Goal: Find specific page/section: Find specific page/section

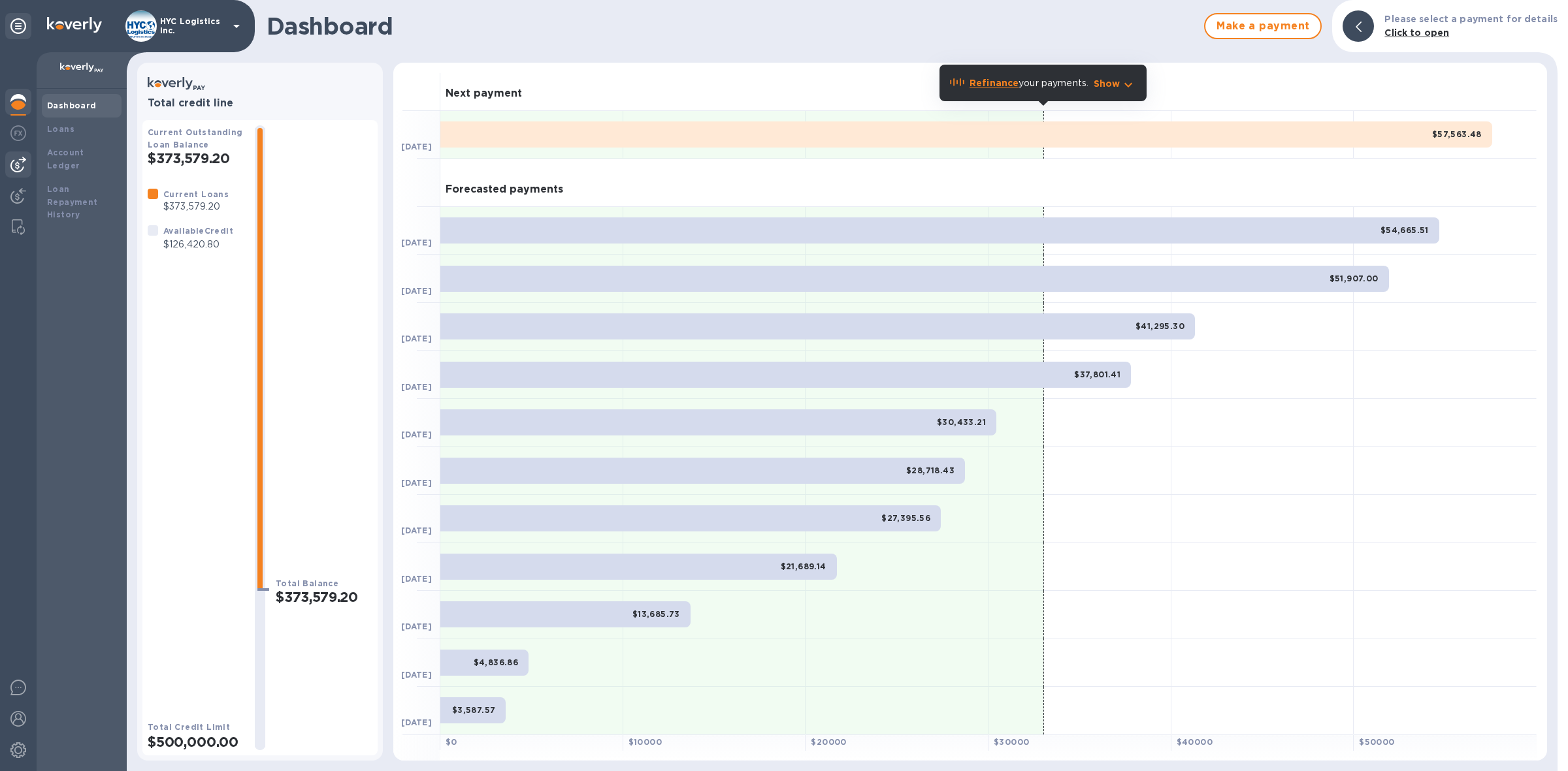
click at [14, 159] on img at bounding box center [18, 165] width 16 height 16
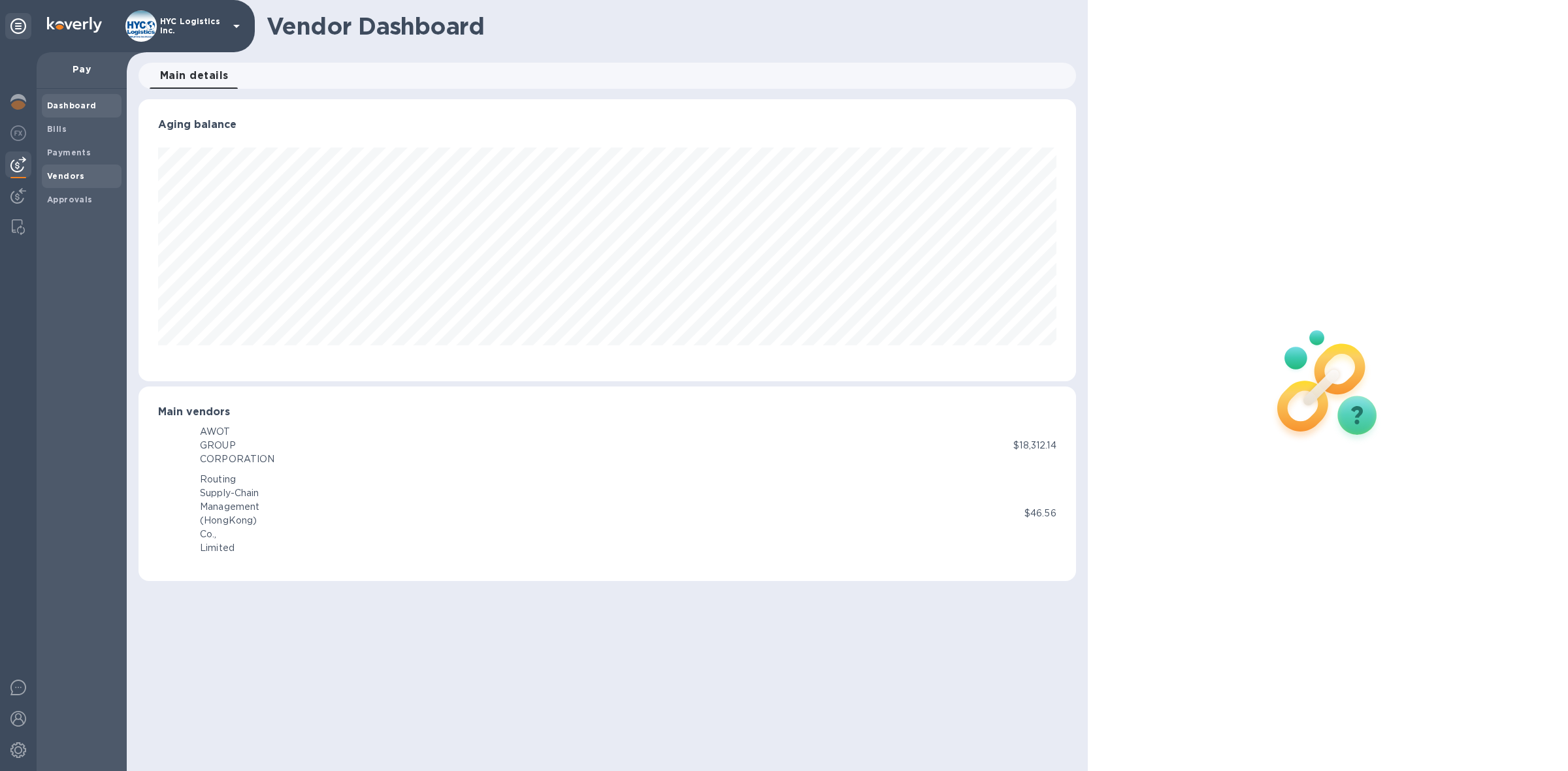
scroll to position [281, 938]
click at [59, 170] on span "Vendors" at bounding box center [66, 176] width 38 height 13
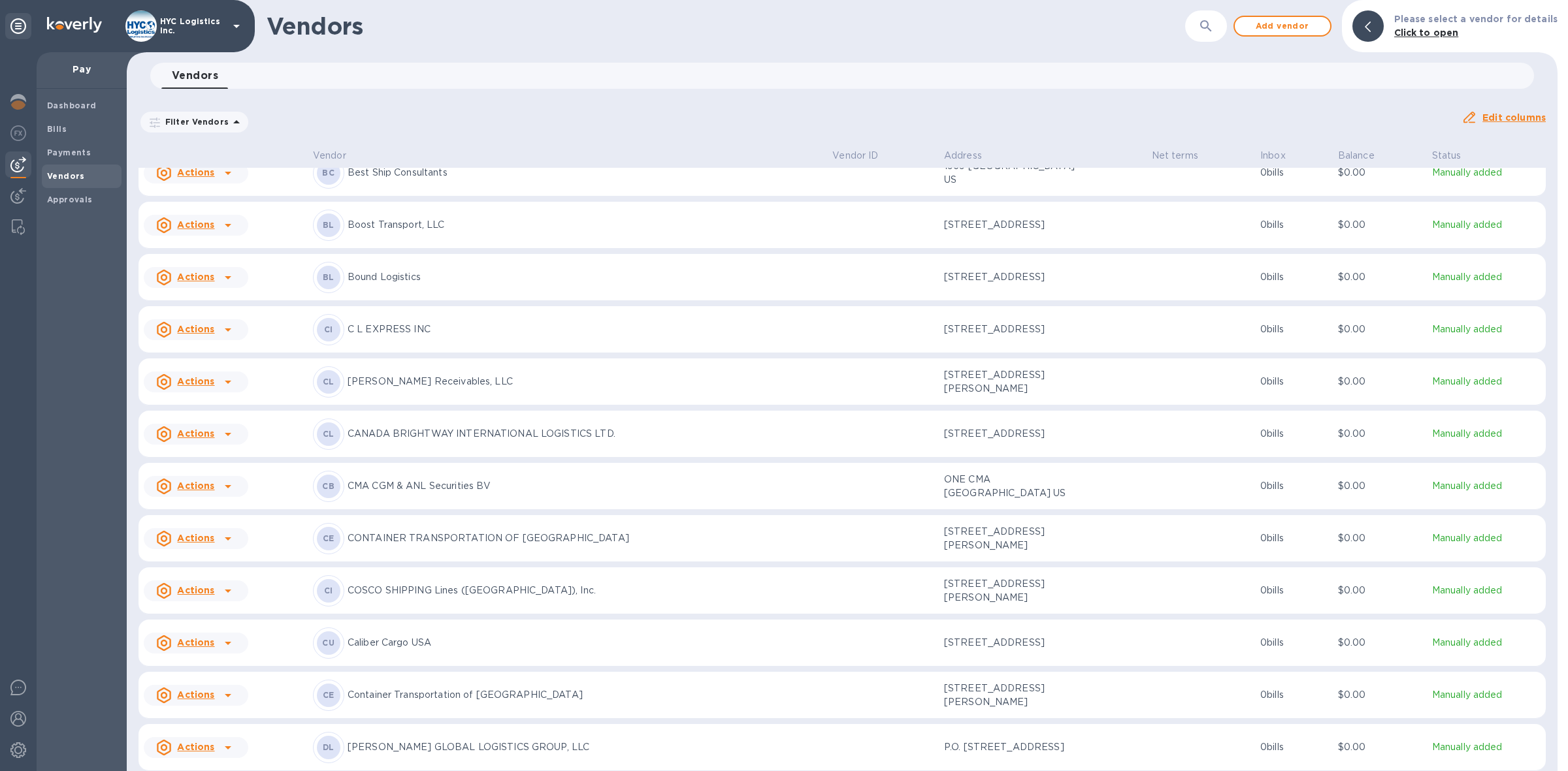
scroll to position [516, 0]
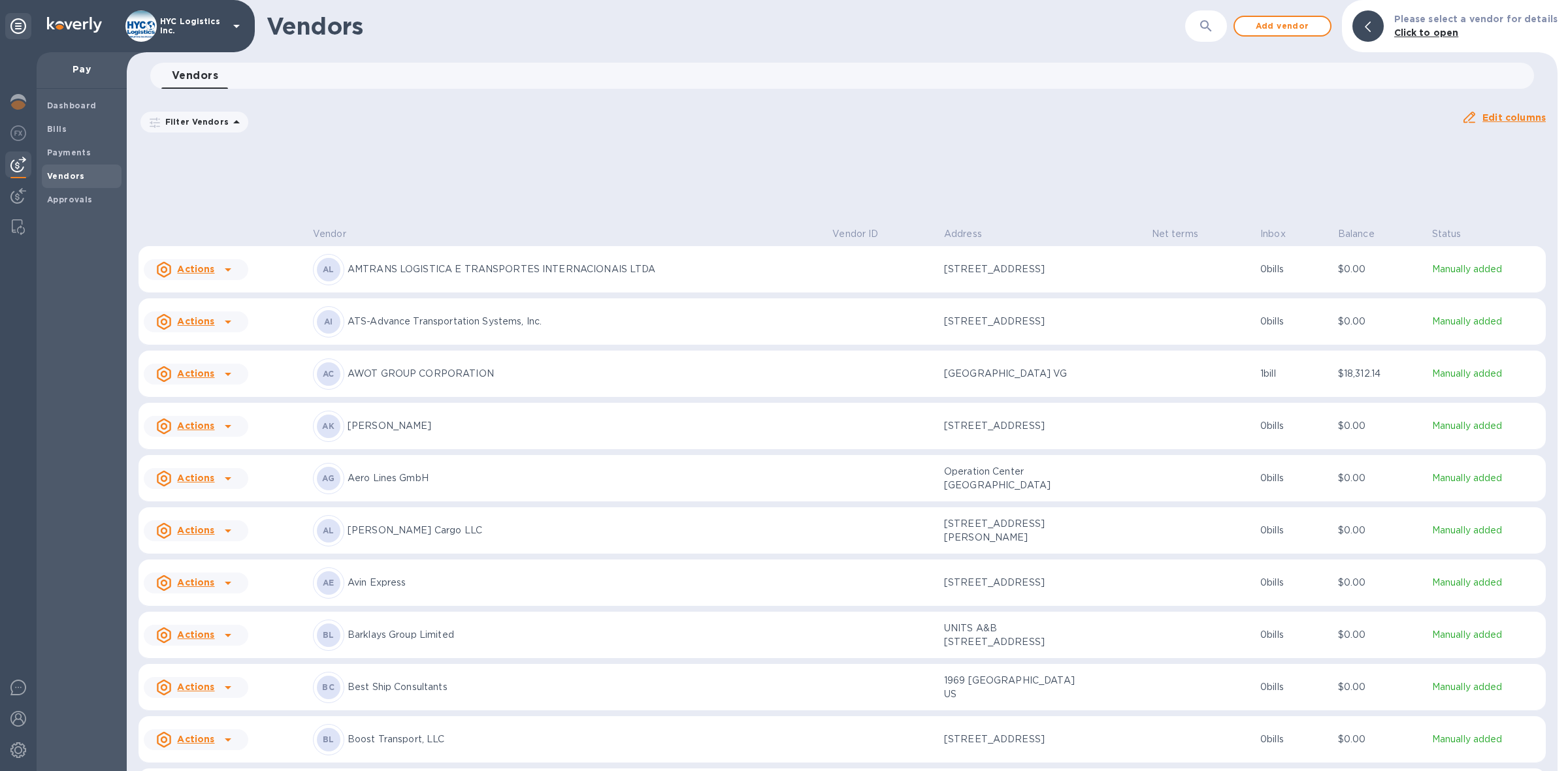
scroll to position [516, 0]
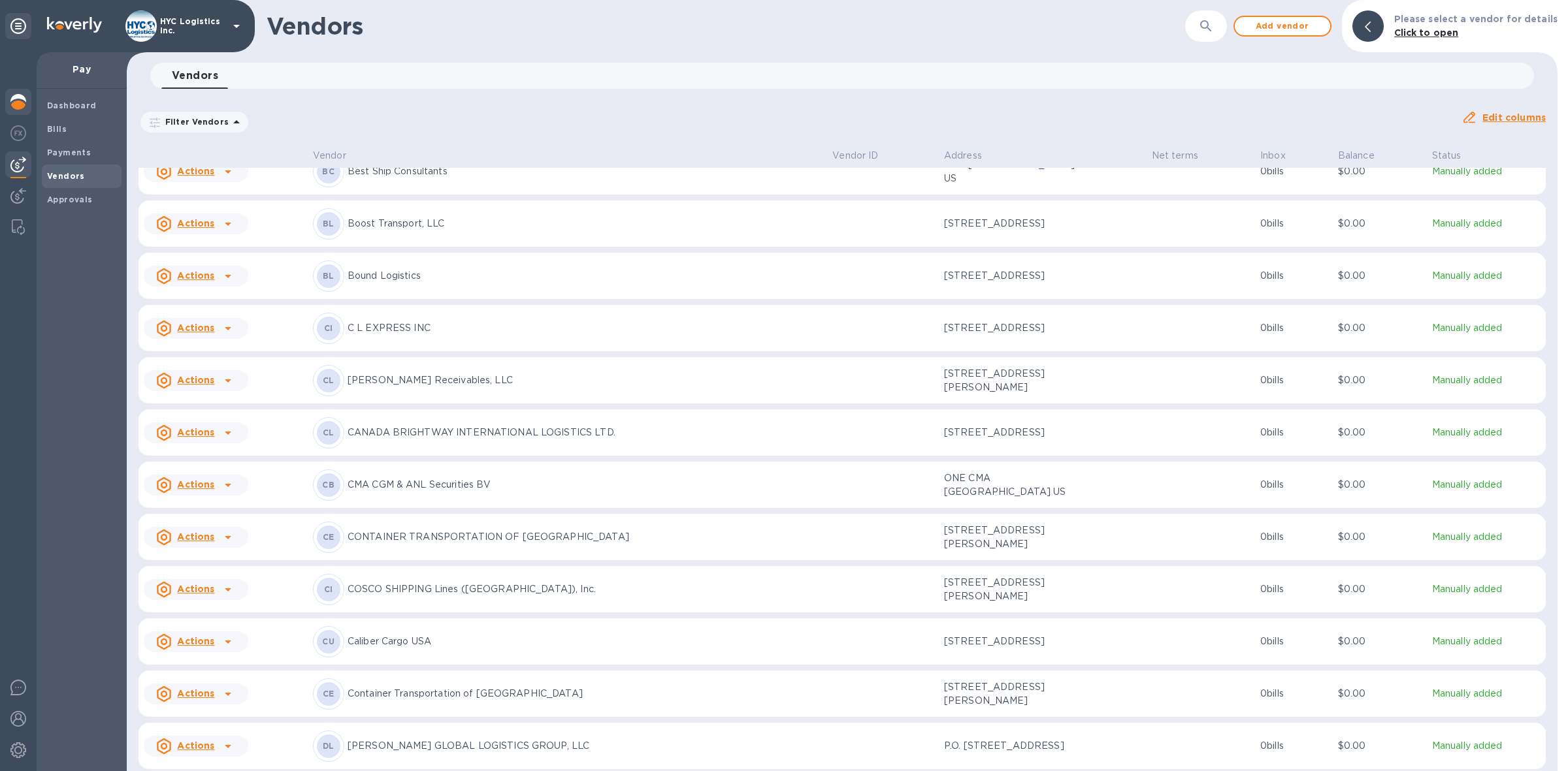
click at [14, 95] on img at bounding box center [18, 101] width 16 height 16
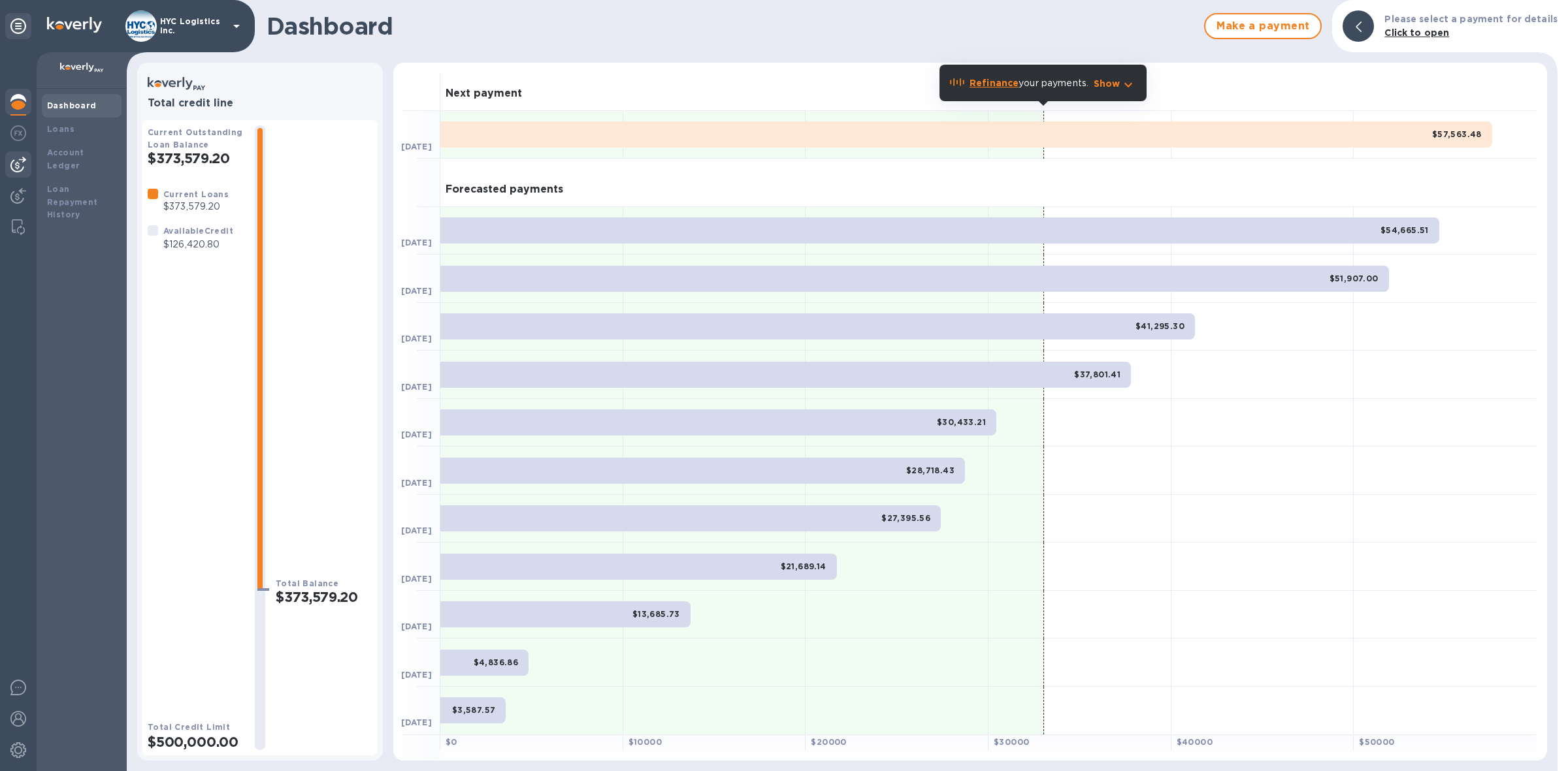
click at [19, 159] on img at bounding box center [18, 165] width 16 height 16
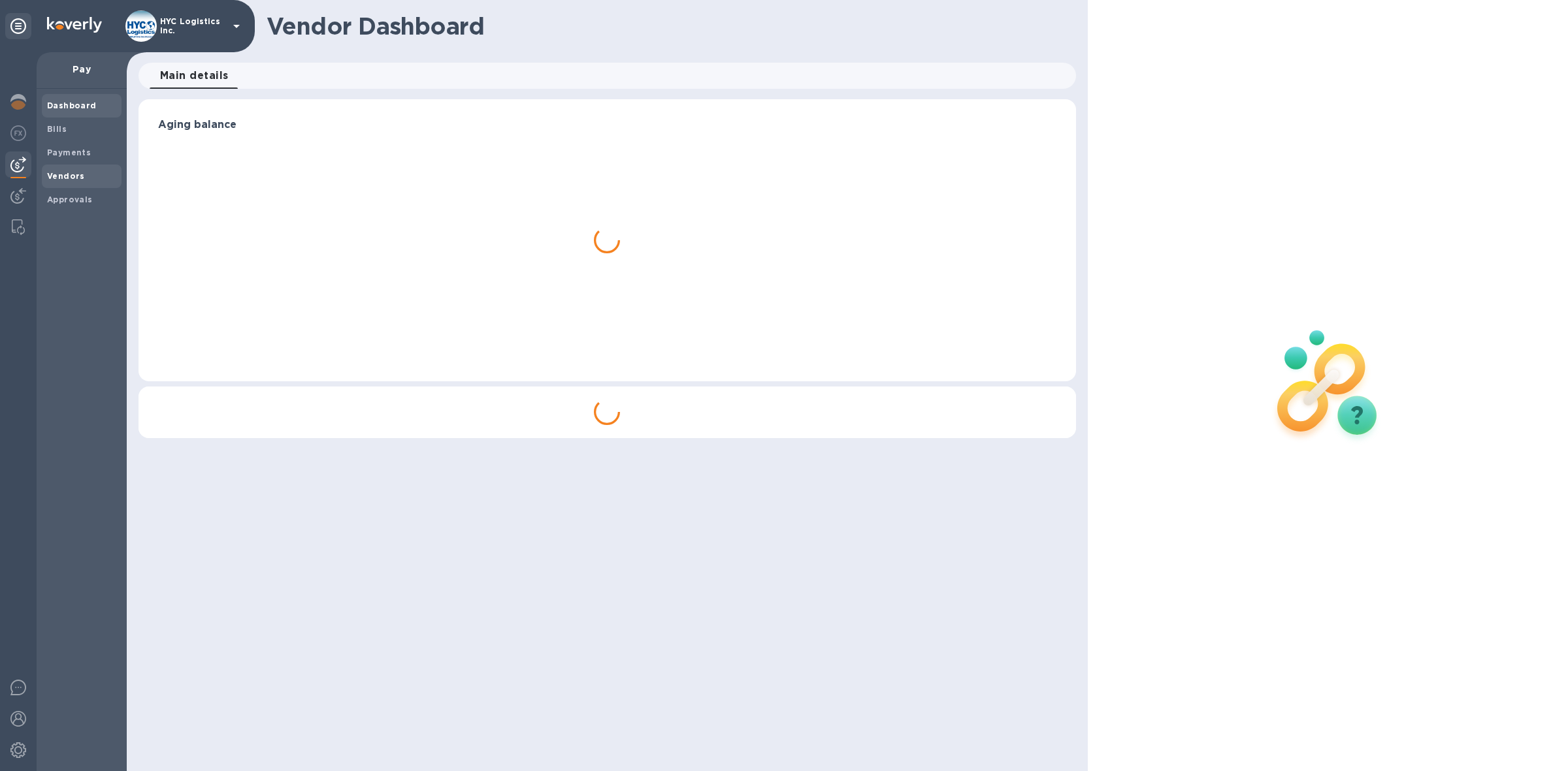
click at [50, 171] on b "Vendors" at bounding box center [66, 176] width 38 height 10
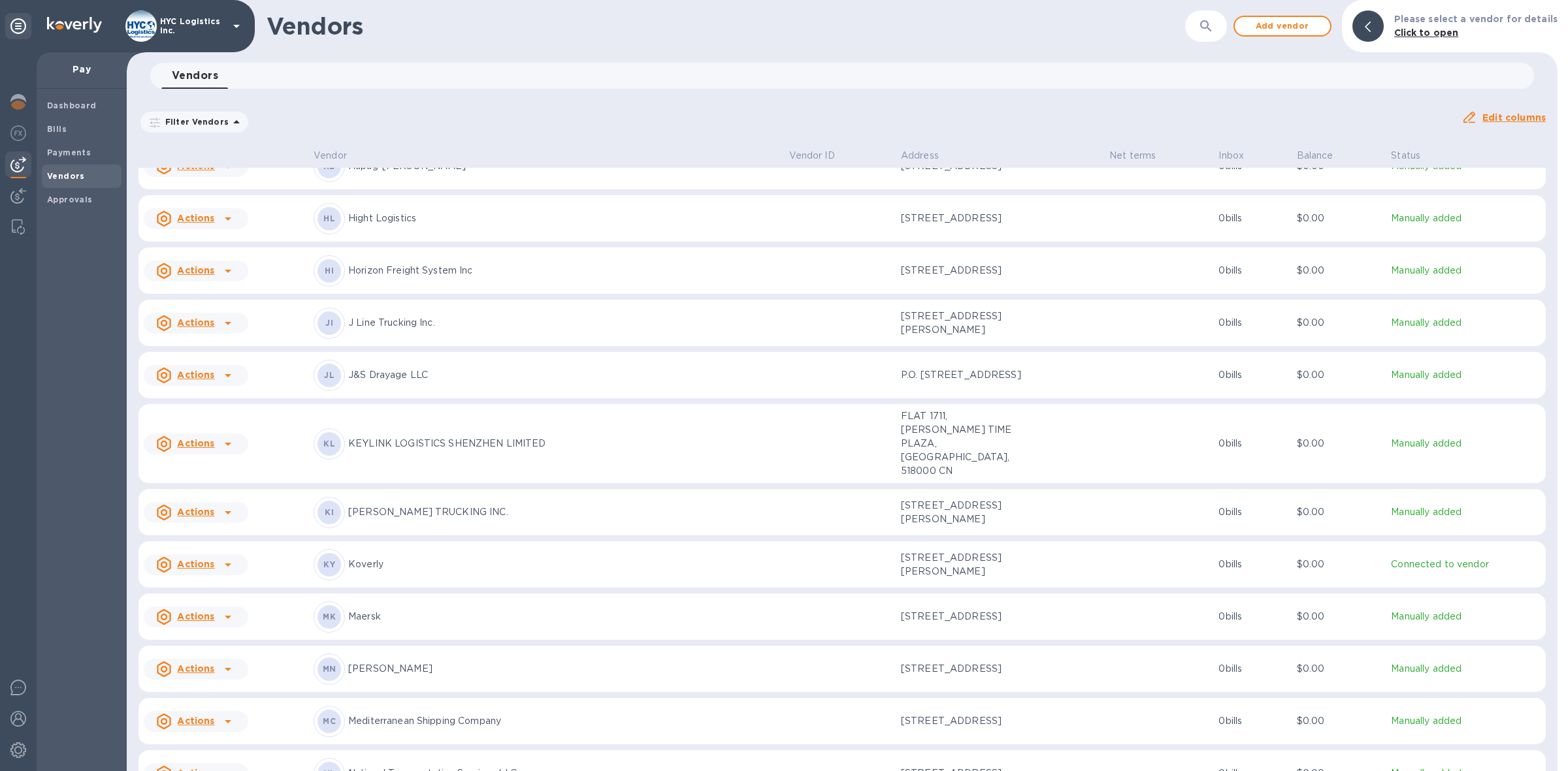
scroll to position [2532, 0]
